Goal: Transaction & Acquisition: Book appointment/travel/reservation

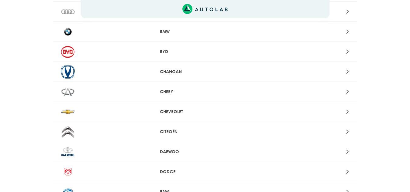
scroll to position [91, 0]
click at [349, 92] on div "Aquí, puedes modificar la ciudad. OK .aex,.bex{fill:none!important;stroke:#50c4…" at bounding box center [205, 5] width 410 height 192
click at [348, 92] on icon at bounding box center [347, 92] width 3 height 8
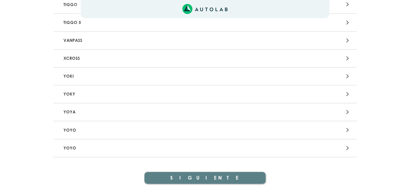
scroll to position [200, 0]
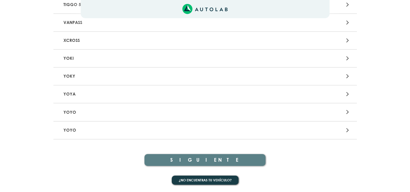
click at [87, 95] on p "YOYA" at bounding box center [155, 94] width 189 height 11
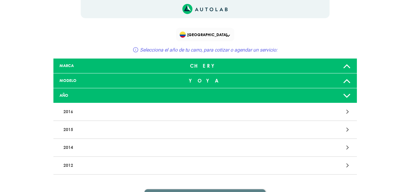
click at [143, 79] on div "MODELO" at bounding box center [105, 81] width 100 height 6
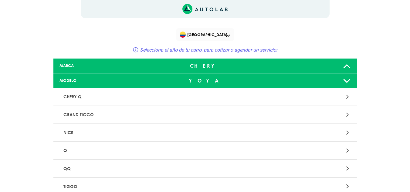
click at [143, 79] on div "MODELO" at bounding box center [105, 81] width 100 height 6
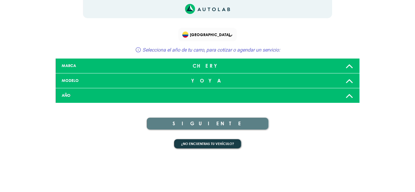
click at [99, 94] on div "AÑO" at bounding box center [107, 96] width 100 height 6
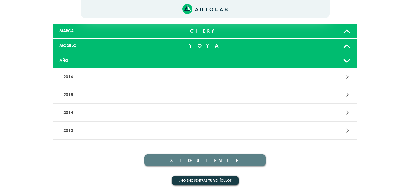
scroll to position [36, 0]
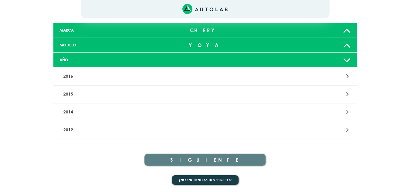
click at [74, 128] on p "2012" at bounding box center [155, 129] width 189 height 11
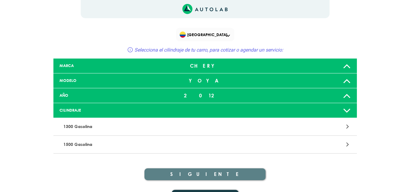
click at [87, 127] on p "1300 Gasolina" at bounding box center [155, 126] width 189 height 11
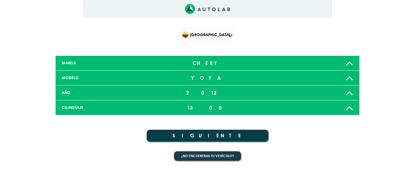
click at [219, 137] on button "SIGUIENTE" at bounding box center [207, 136] width 121 height 12
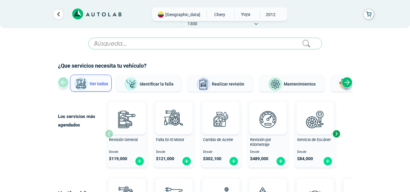
click at [153, 83] on span "Identificar la falla" at bounding box center [157, 83] width 34 height 5
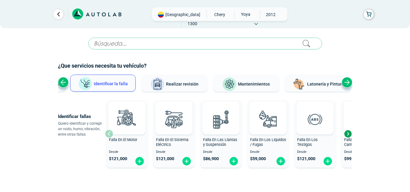
click at [232, 83] on img at bounding box center [229, 84] width 15 height 15
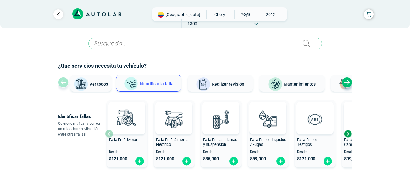
click at [293, 86] on span "Mantenimientos" at bounding box center [300, 84] width 32 height 5
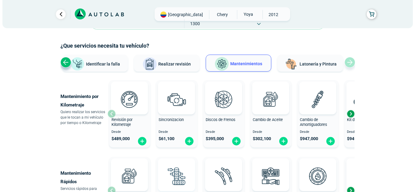
scroll to position [30, 0]
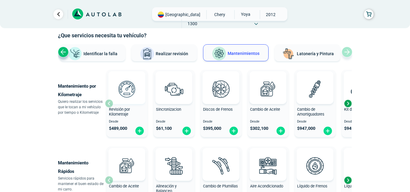
click at [123, 87] on img at bounding box center [127, 89] width 27 height 27
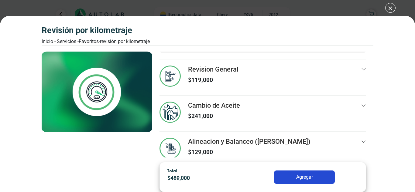
scroll to position [42, 0]
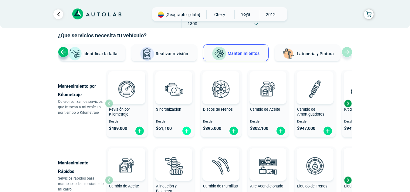
click at [187, 131] on img at bounding box center [187, 130] width 10 height 9
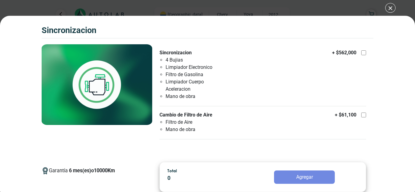
click at [391, 8] on div "SINCRONIZACION SINCRONIZACION Garantía 6 10000 Km" at bounding box center [207, 96] width 415 height 192
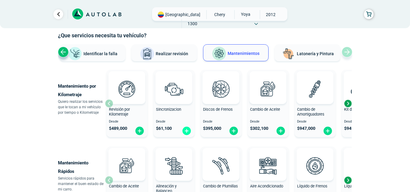
click at [185, 131] on img at bounding box center [187, 130] width 10 height 9
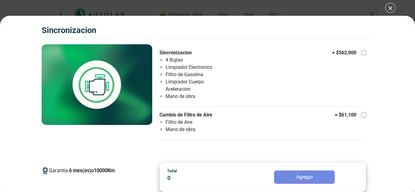
click at [356, 115] on div "+ $ 61,100" at bounding box center [350, 114] width 31 height 7
click at [361, 115] on input "Cambio de Filtro de Aire Filtro de Aire Mano de obra + $ 61,100" at bounding box center [363, 115] width 5 height 5
checkbox input "true"
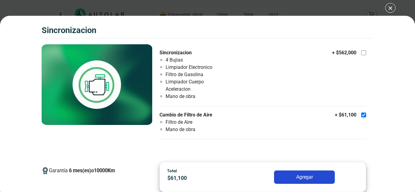
click at [361, 53] on div at bounding box center [363, 52] width 5 height 5
click at [361, 53] on input "Sincronizacion 4 Bujias Limpiador Electronico Filtro de Gasolina Limpiador Cuer…" at bounding box center [363, 52] width 5 height 5
checkbox input "true"
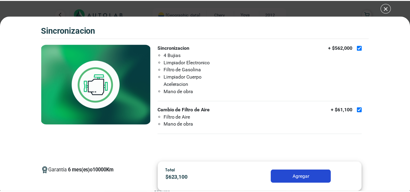
scroll to position [6, 0]
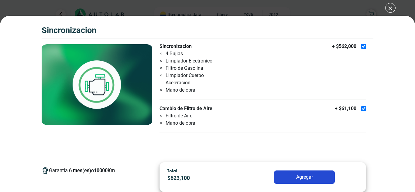
drag, startPoint x: 306, startPoint y: 170, endPoint x: 308, endPoint y: 174, distance: 4.5
click at [306, 171] on div "Total $ 623,100 Agregar" at bounding box center [262, 177] width 207 height 30
click at [308, 174] on button "Agregar" at bounding box center [304, 177] width 61 height 13
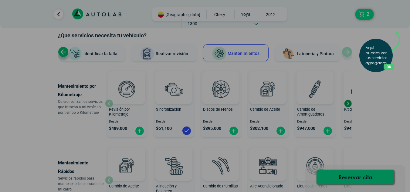
scroll to position [108, 0]
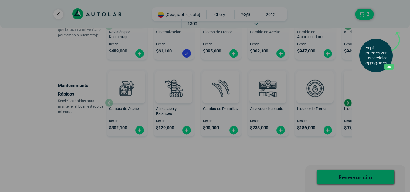
click at [378, 58] on p "Aquí puedes ver tus servicios agregados." at bounding box center [377, 56] width 24 height 20
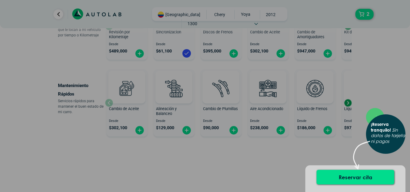
drag, startPoint x: 386, startPoint y: 137, endPoint x: 376, endPoint y: 159, distance: 24.2
click at [386, 138] on icon "Sin datos de tarjeta ni pagos" at bounding box center [388, 135] width 34 height 17
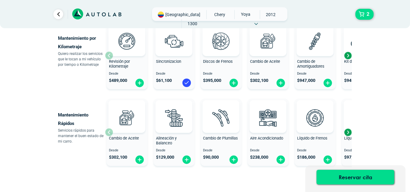
scroll to position [77, 0]
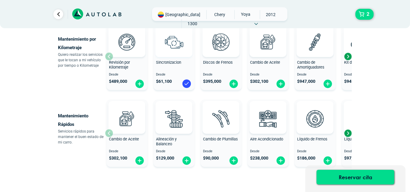
click at [175, 49] on img at bounding box center [174, 42] width 27 height 27
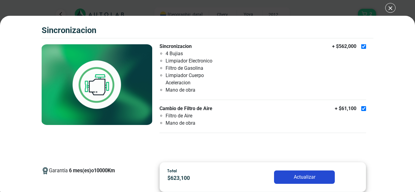
click at [392, 8] on div "SINCRONIZACION 2 SINCRONIZACION 6 10000 Km" at bounding box center [207, 96] width 415 height 192
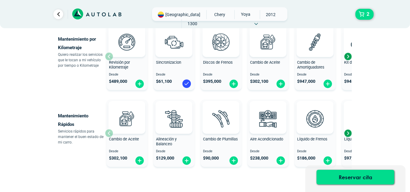
click at [348, 58] on div "Next slide" at bounding box center [347, 56] width 9 height 9
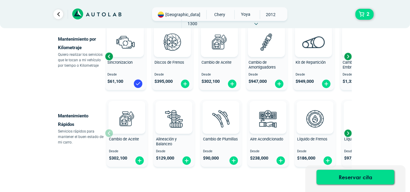
click at [348, 58] on div "Next slide" at bounding box center [347, 56] width 9 height 9
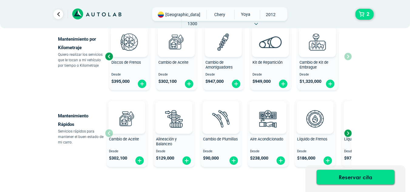
click at [348, 58] on div "Revisión por Kilometraje Desde $ 489,000 Sincronizacion Desde $ 61,100 Discos d…" at bounding box center [228, 56] width 247 height 72
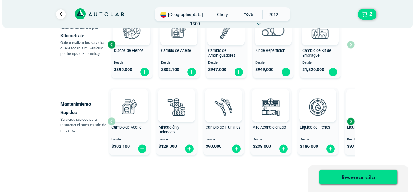
scroll to position [91, 0]
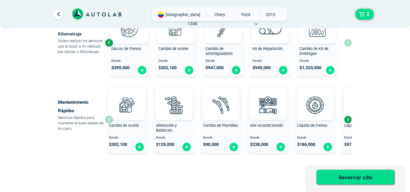
click at [350, 119] on div "Next slide" at bounding box center [347, 119] width 9 height 9
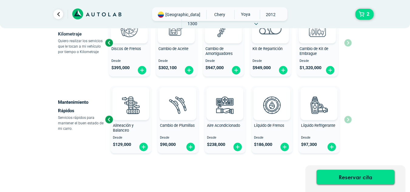
click at [349, 119] on div "Cambio de Aceite Desde $ 302,100 Alineación y Balanceo Desde $ 129,000 Cambio d…" at bounding box center [228, 119] width 247 height 72
click at [349, 121] on div "Cambio de Aceite Desde $ 302,100 Alineación y Balanceo Desde $ 129,000 Cambio d…" at bounding box center [228, 119] width 247 height 72
click at [107, 121] on div "Previous slide" at bounding box center [108, 119] width 9 height 9
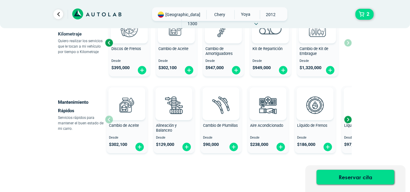
click at [107, 121] on div "Cambio de Aceite Desde $ 302,100" at bounding box center [127, 119] width 41 height 65
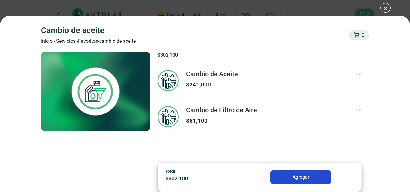
click at [107, 121] on img at bounding box center [95, 92] width 109 height 80
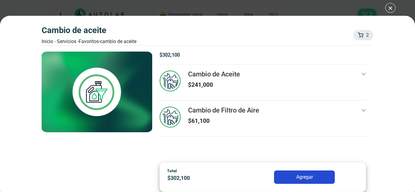
click at [107, 121] on img at bounding box center [97, 92] width 110 height 81
